Goal: Task Accomplishment & Management: Use online tool/utility

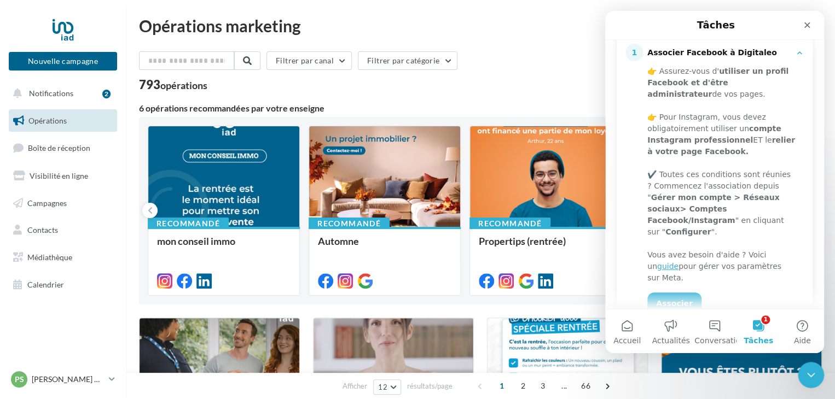
scroll to position [164, 0]
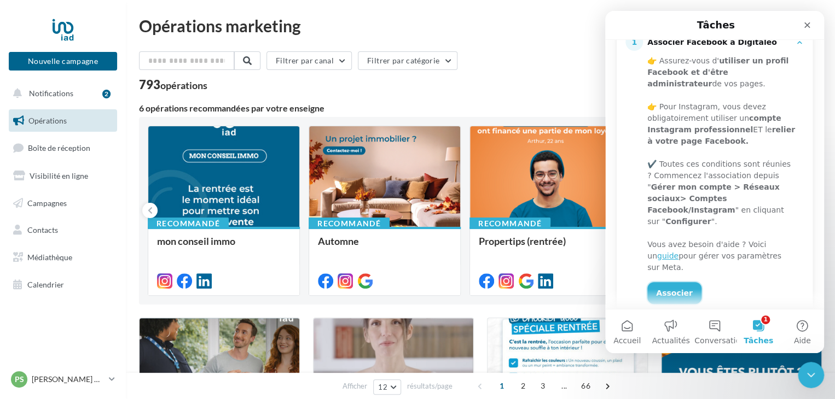
click at [669, 282] on link "Associer" at bounding box center [674, 293] width 54 height 22
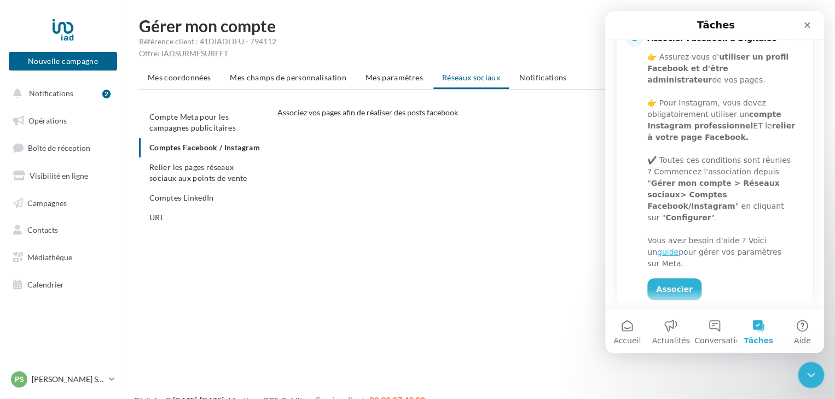
scroll to position [219, 0]
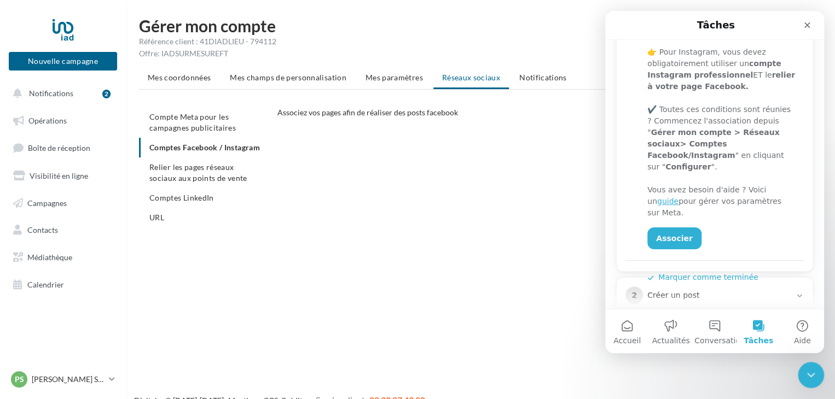
click at [195, 149] on ul "Compte Meta pour les campagnes publicitaires Comptes Facebook / Instagram Relie…" at bounding box center [204, 167] width 130 height 120
click at [678, 197] on link "guide" at bounding box center [667, 201] width 21 height 9
click at [462, 77] on ul "Mes coordonnées Mes champs de personnalisation Mes paramètres Réseaux sociaux N…" at bounding box center [480, 79] width 683 height 22
click at [172, 150] on ul "Compte Meta pour les campagnes publicitaires Comptes Facebook / Instagram Relie…" at bounding box center [204, 167] width 130 height 120
click at [188, 148] on ul "Compte Meta pour les campagnes publicitaires Comptes Facebook / Instagram Relie…" at bounding box center [204, 167] width 130 height 120
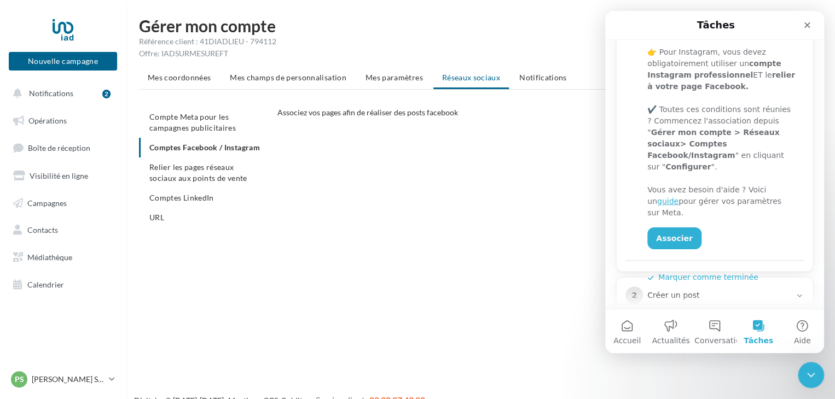
click at [170, 156] on ul "Compte Meta pour les campagnes publicitaires Comptes Facebook / Instagram Relie…" at bounding box center [204, 167] width 130 height 120
click at [169, 156] on ul "Compte Meta pour les campagnes publicitaires Comptes Facebook / Instagram Relie…" at bounding box center [204, 167] width 130 height 120
click at [675, 228] on link "Associer" at bounding box center [674, 239] width 54 height 22
click at [690, 272] on button "Marquer comme terminée" at bounding box center [702, 277] width 111 height 11
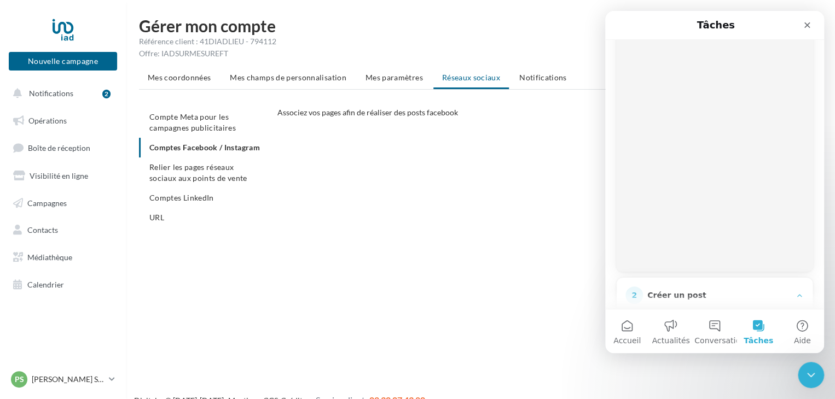
scroll to position [200, 0]
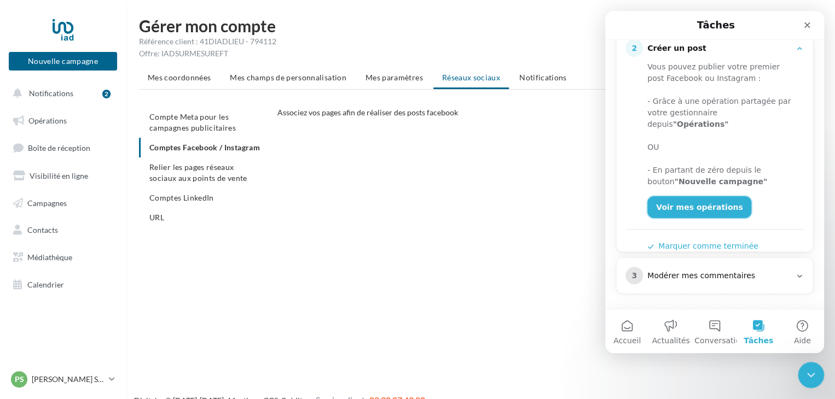
click at [689, 196] on link "Voir mes opérations" at bounding box center [699, 207] width 104 height 22
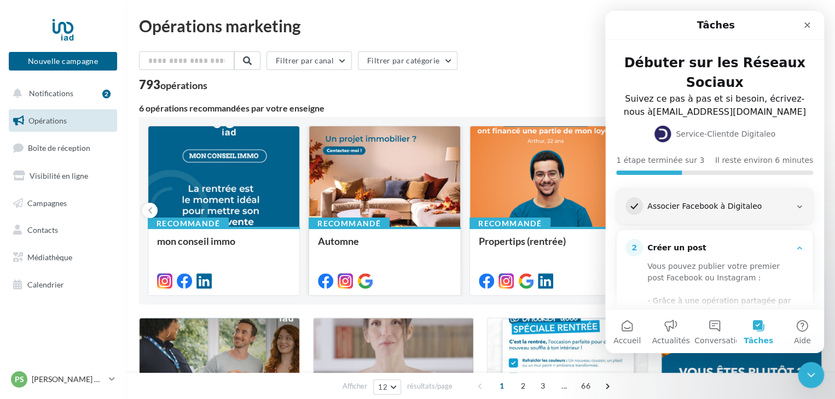
click at [357, 193] on div at bounding box center [384, 177] width 151 height 102
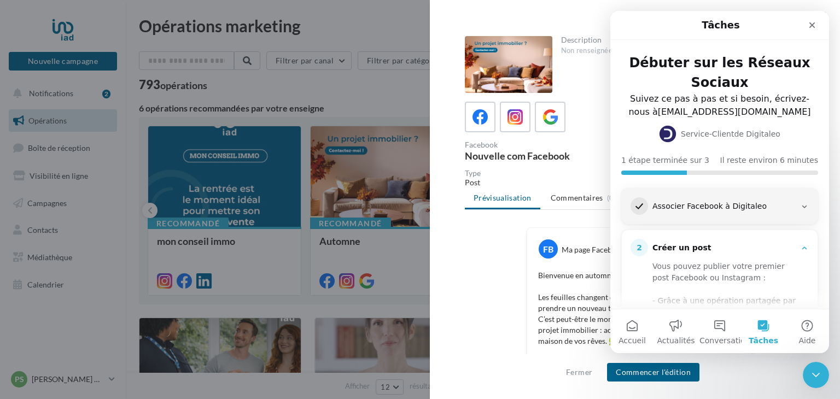
scroll to position [55, 0]
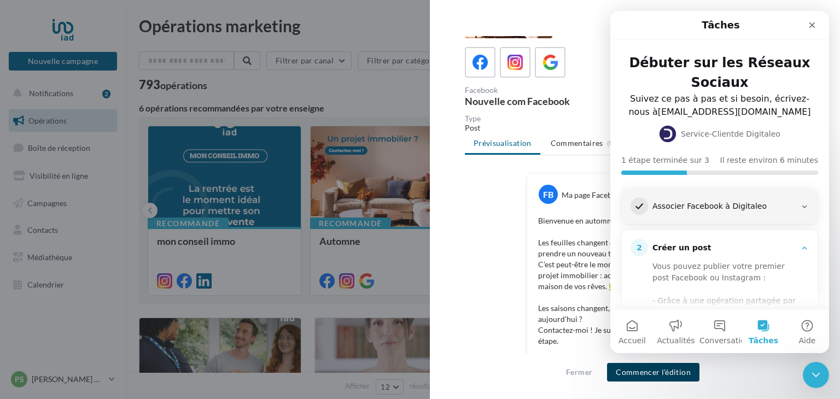
click at [666, 374] on button "Commencer l'édition" at bounding box center [653, 372] width 92 height 19
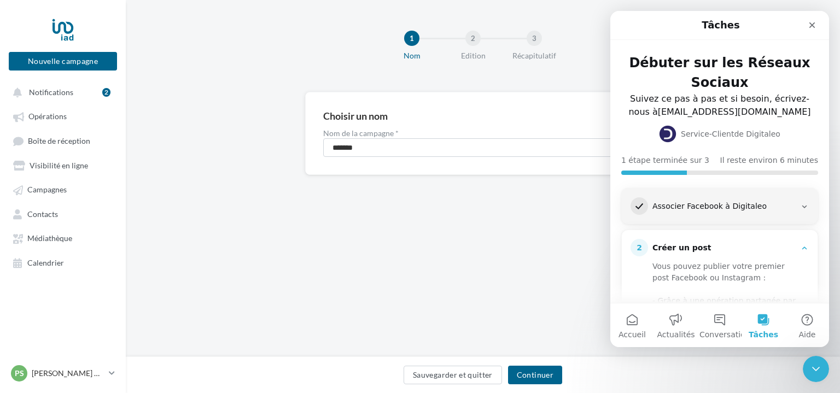
click at [802, 206] on icon "Intercom Messenger" at bounding box center [804, 207] width 5 height 3
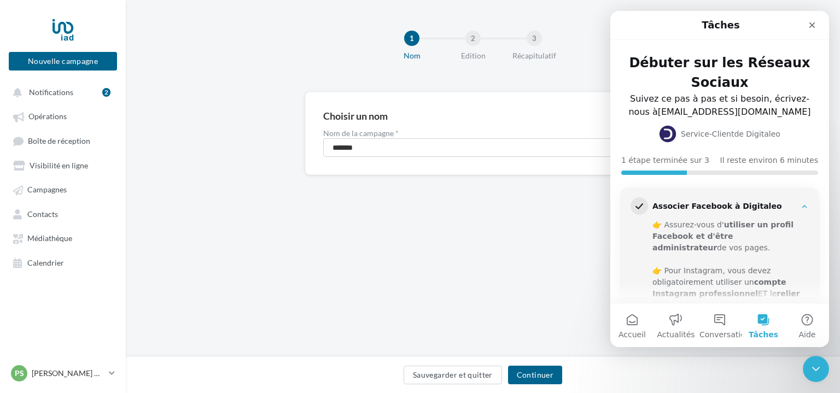
click at [800, 206] on icon "Intercom Messenger" at bounding box center [804, 206] width 9 height 9
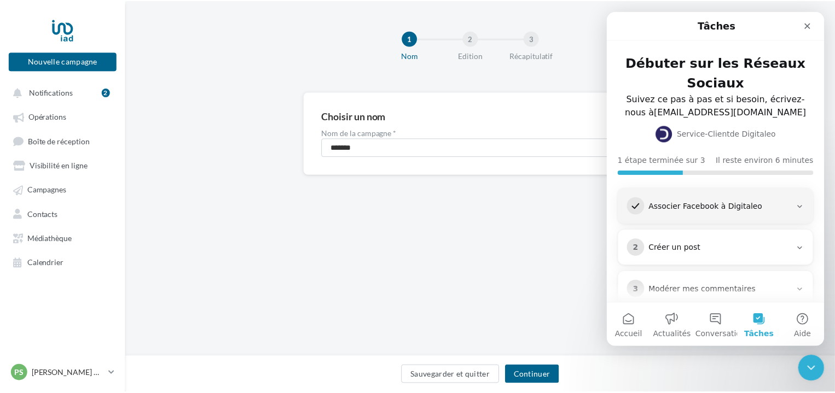
scroll to position [20, 0]
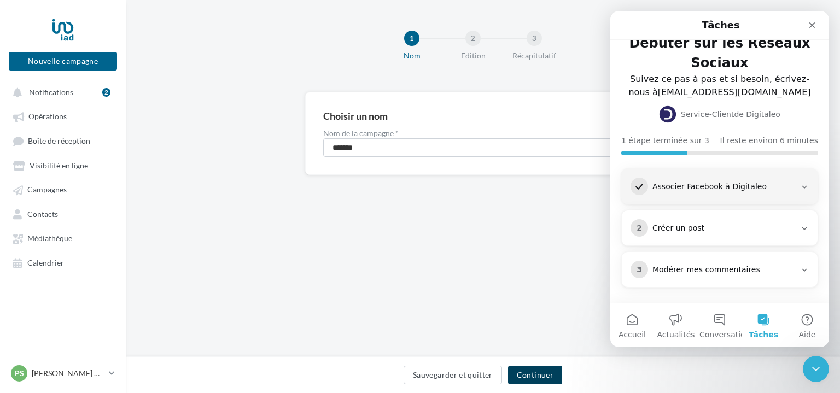
click at [541, 372] on button "Continuer" at bounding box center [535, 375] width 54 height 19
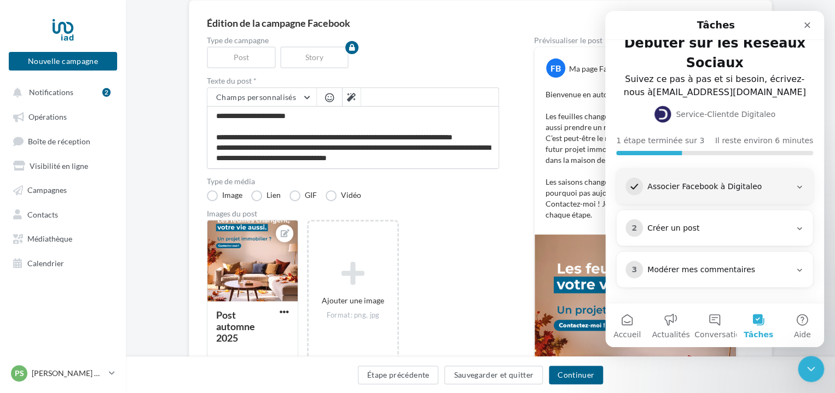
scroll to position [109, 0]
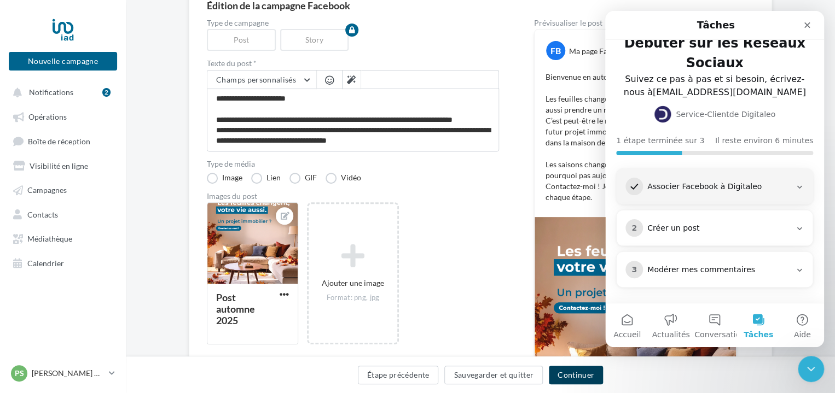
click at [580, 372] on button "Continuer" at bounding box center [576, 375] width 54 height 19
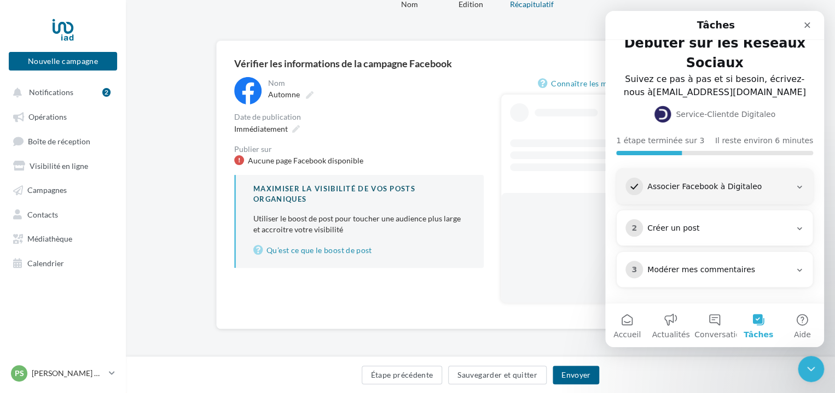
scroll to position [8, 0]
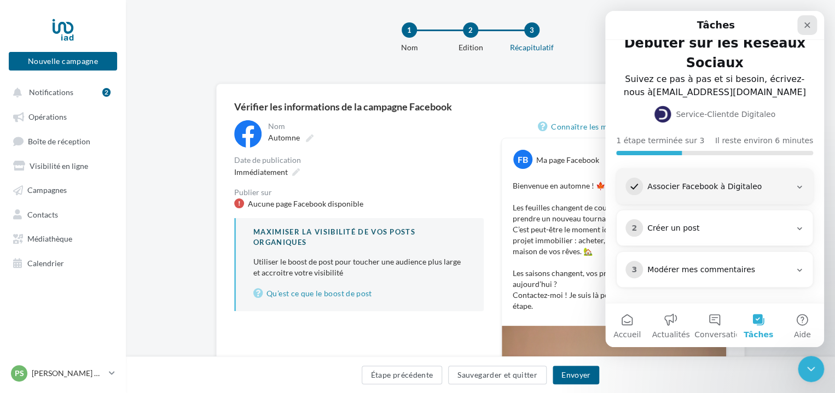
click at [805, 23] on icon "Fermer" at bounding box center [807, 25] width 6 height 6
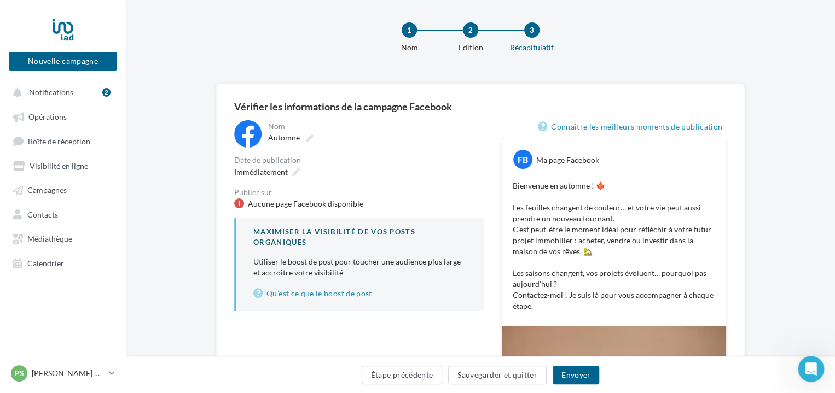
scroll to position [0, 0]
click at [573, 375] on button "Envoyer" at bounding box center [575, 375] width 46 height 19
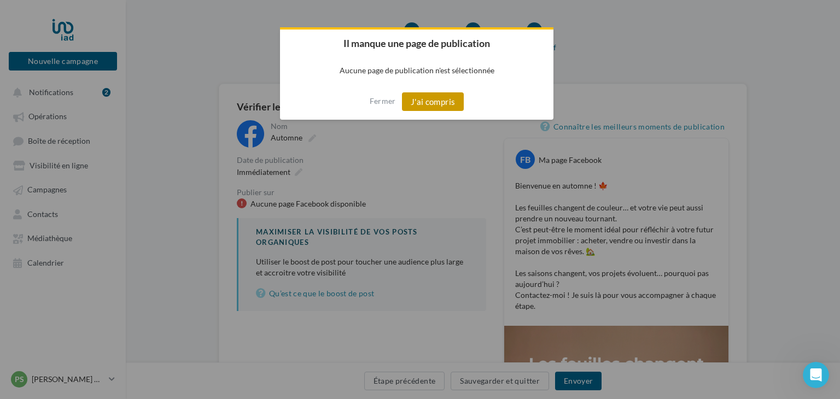
click at [444, 105] on button "J'ai compris" at bounding box center [433, 101] width 62 height 19
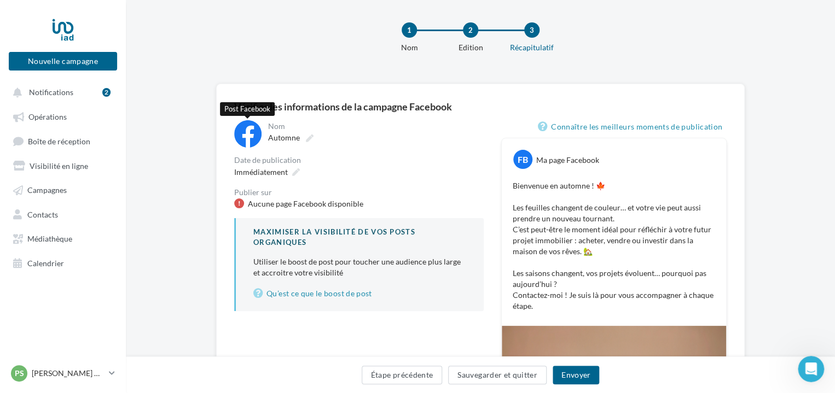
click at [246, 131] on div at bounding box center [247, 133] width 27 height 27
click at [288, 138] on span "Automne" at bounding box center [284, 137] width 32 height 9
click at [288, 138] on input "*******" at bounding box center [316, 139] width 96 height 19
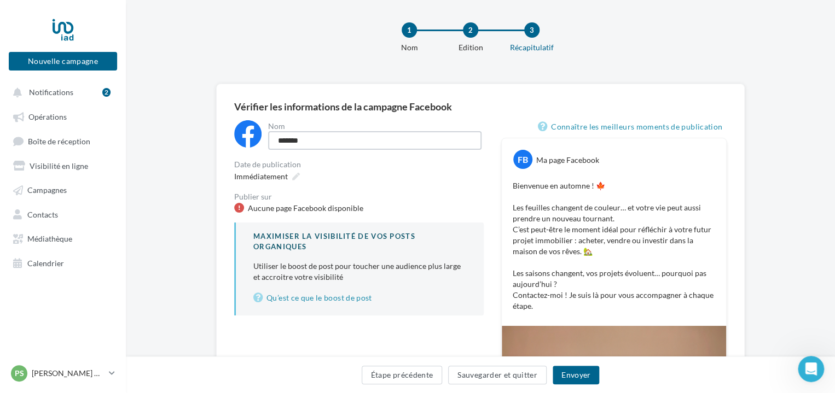
drag, startPoint x: 322, startPoint y: 138, endPoint x: 277, endPoint y: 140, distance: 44.9
click at [277, 140] on input "*******" at bounding box center [374, 140] width 213 height 19
type input "**********"
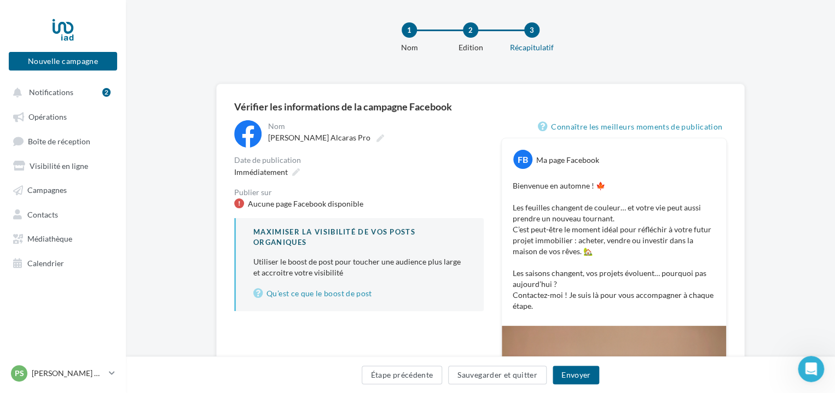
click at [289, 211] on div "**********" at bounding box center [358, 215] width 249 height 191
click at [271, 199] on div "Aucune page Facebook disponible" at bounding box center [305, 204] width 115 height 11
click at [248, 199] on div "Aucune page Facebook disponible" at bounding box center [305, 204] width 115 height 11
click at [238, 202] on div at bounding box center [239, 204] width 10 height 10
click at [306, 293] on link "Qu’est ce que le boost de post" at bounding box center [359, 293] width 213 height 13
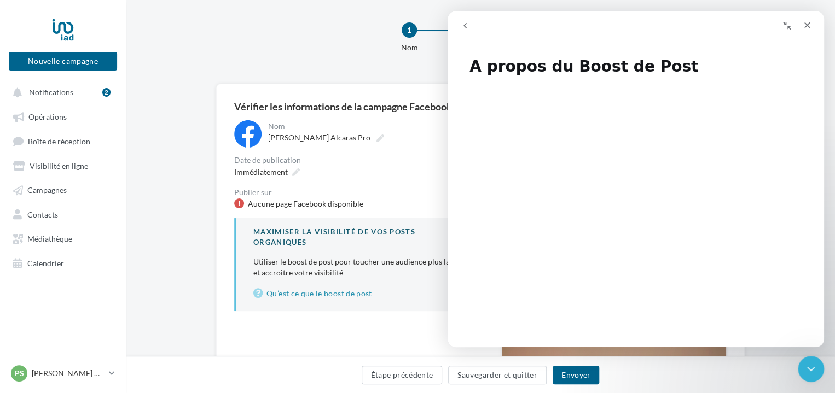
click at [248, 47] on div "1 Nom 2 Edition 3 Récapitulatif" at bounding box center [497, 42] width 709 height 66
click at [806, 21] on icon "Fermer" at bounding box center [806, 25] width 9 height 9
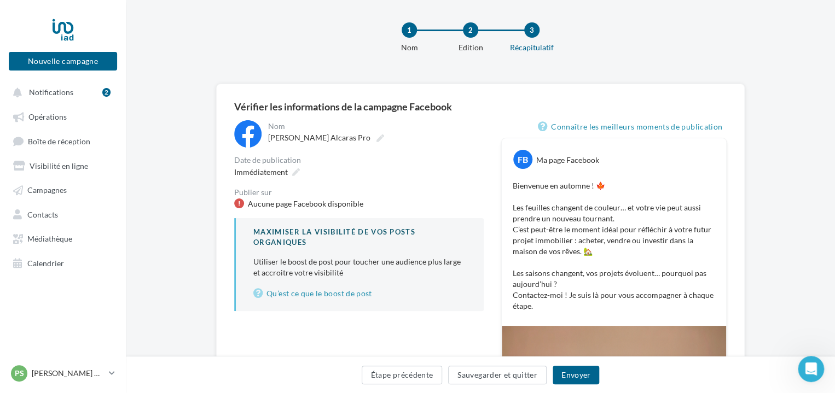
click at [407, 30] on div "1" at bounding box center [408, 29] width 15 height 15
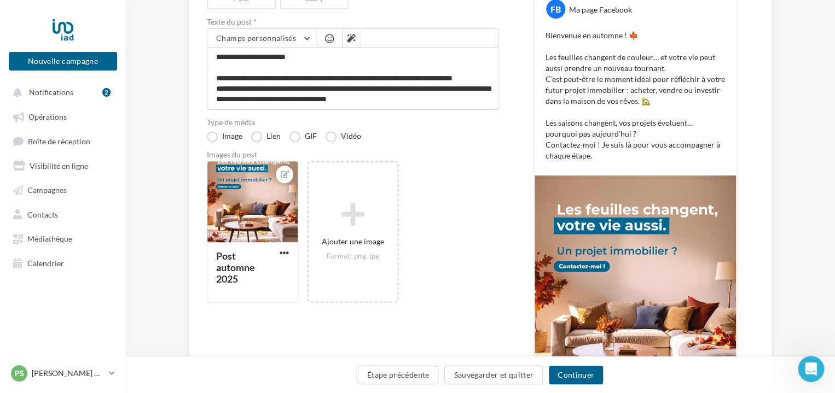
scroll to position [205, 0]
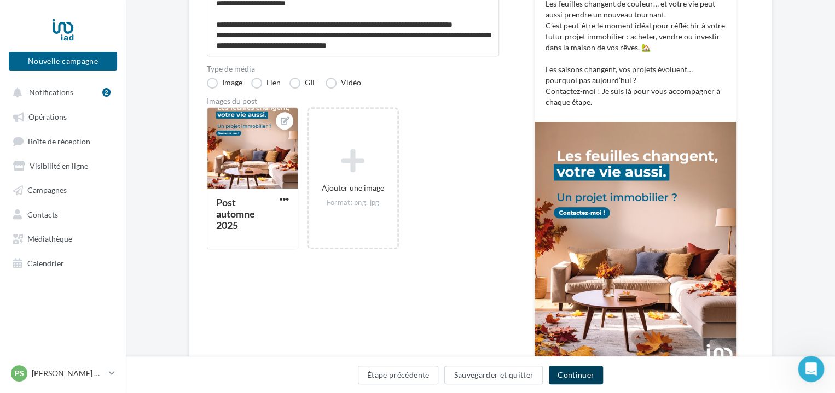
click at [578, 374] on button "Continuer" at bounding box center [576, 375] width 54 height 19
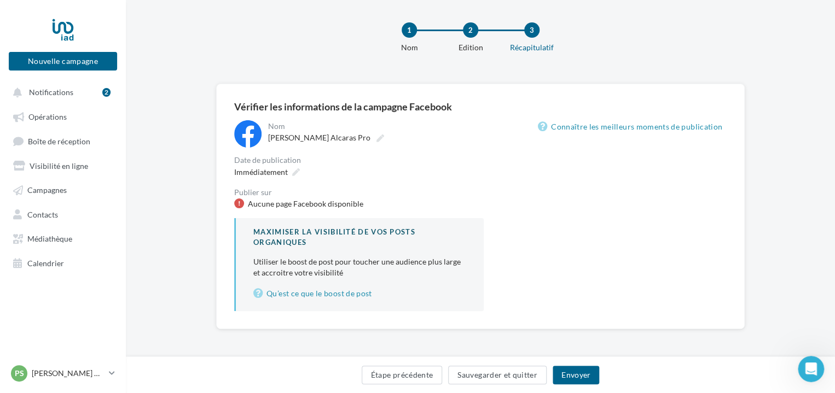
scroll to position [51, 0]
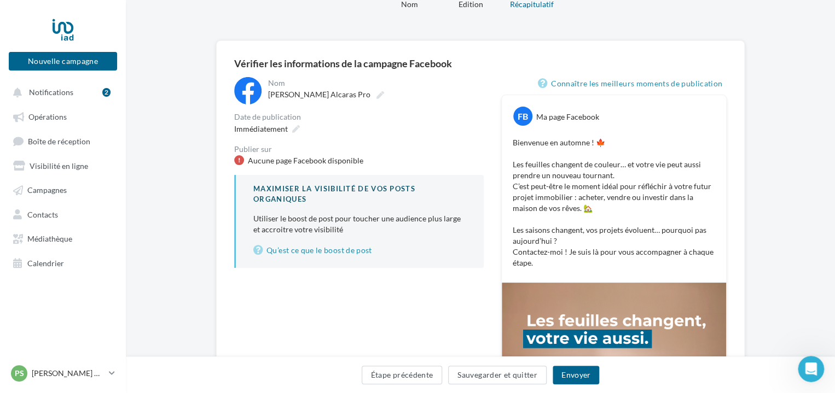
click at [394, 164] on div "Aucune page Facebook disponible" at bounding box center [358, 160] width 249 height 11
click at [441, 175] on div "Maximiser la visibilité de vos posts organiques Utiliser le boost de post pour …" at bounding box center [358, 221] width 249 height 92
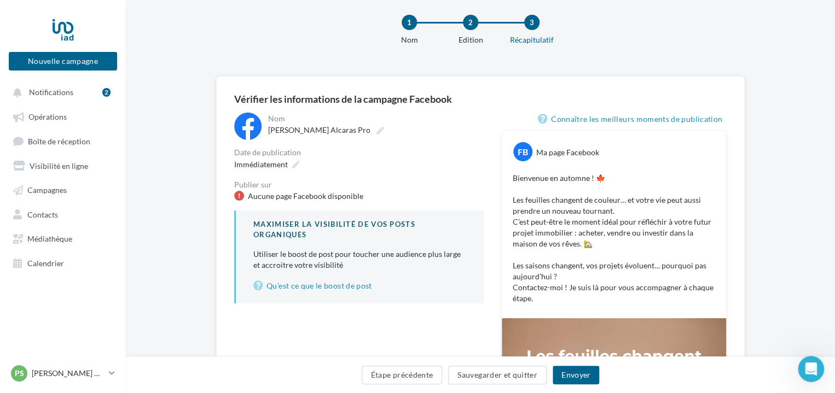
scroll to position [0, 0]
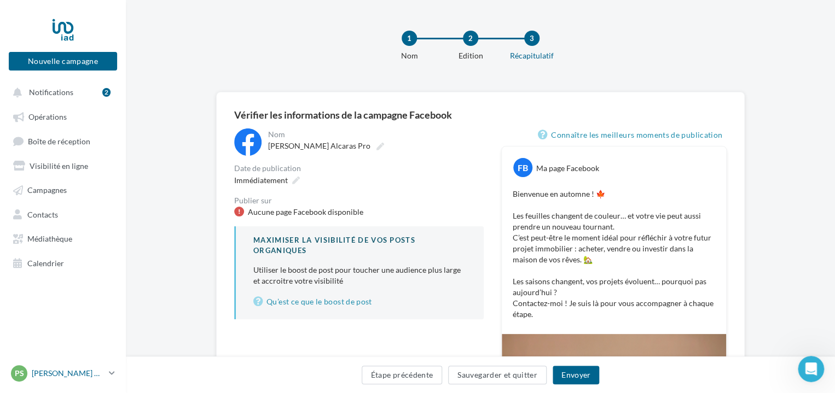
click at [47, 377] on p "[PERSON_NAME] SECONDY [PERSON_NAME]" at bounding box center [68, 373] width 73 height 11
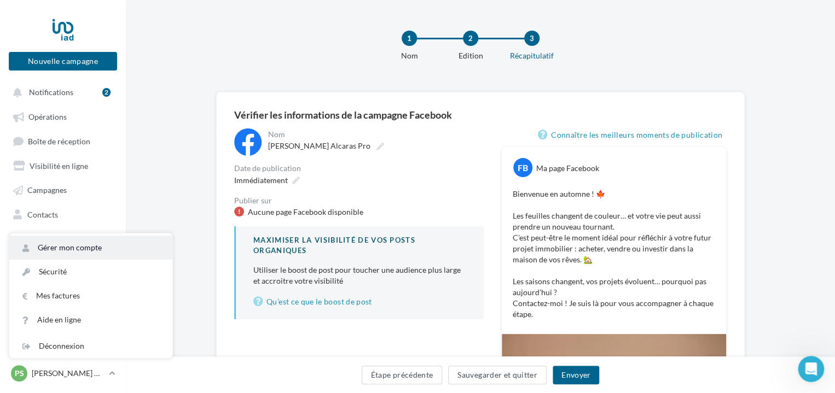
click at [77, 249] on link "Gérer mon compte" at bounding box center [90, 248] width 163 height 24
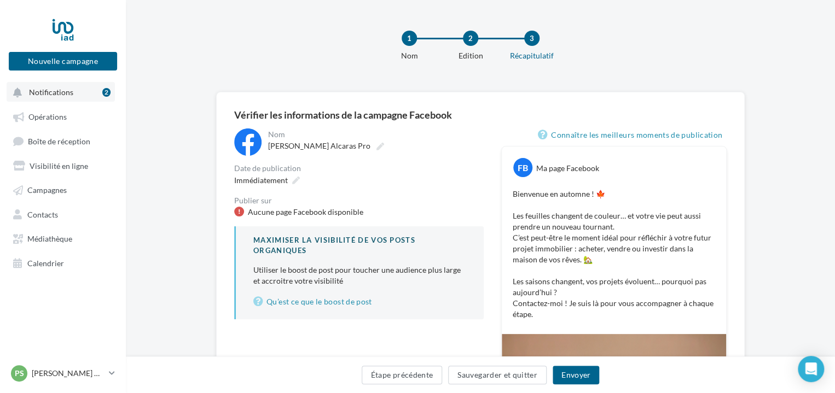
click at [66, 92] on span "Notifications" at bounding box center [51, 92] width 44 height 9
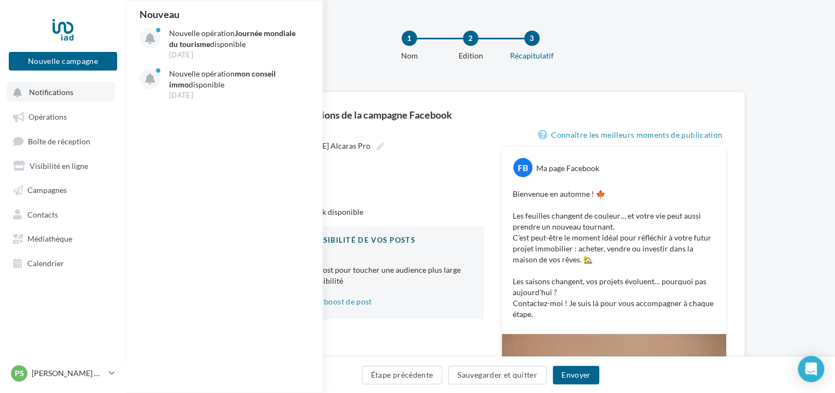
click at [178, 189] on div "Nouveau Nouvelle opération Journée mondiale du tourisme disponible 19 sept. Nou…" at bounding box center [224, 197] width 197 height 392
click at [374, 61] on div "1 Nom 2 Edition 3 Récapitulatif" at bounding box center [497, 51] width 709 height 66
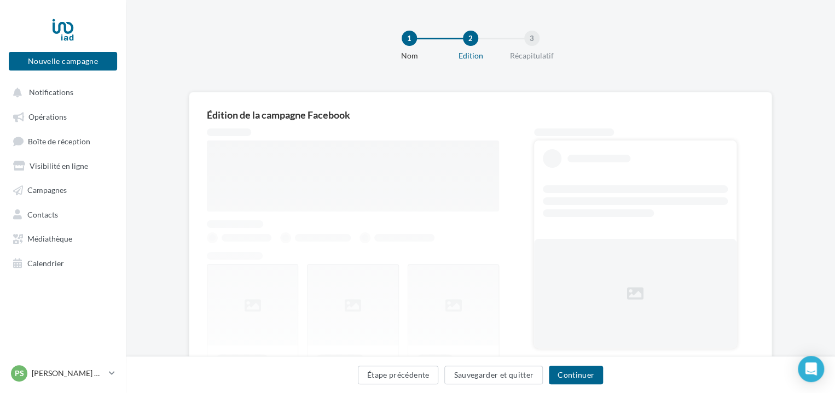
scroll to position [95, 0]
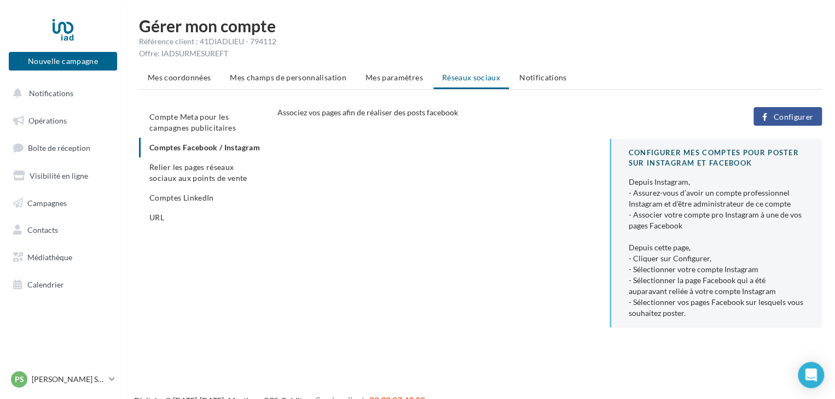
click at [473, 75] on ul "Mes coordonnées Mes champs de personnalisation Mes paramètres Réseaux sociaux N…" at bounding box center [480, 79] width 683 height 22
click at [470, 76] on ul "Mes coordonnées Mes champs de personnalisation Mes paramètres Réseaux sociaux N…" at bounding box center [480, 79] width 683 height 22
click at [365, 114] on span "Associez vos pages afin de réaliser des posts facebook" at bounding box center [367, 112] width 180 height 9
